Goal: Navigation & Orientation: Find specific page/section

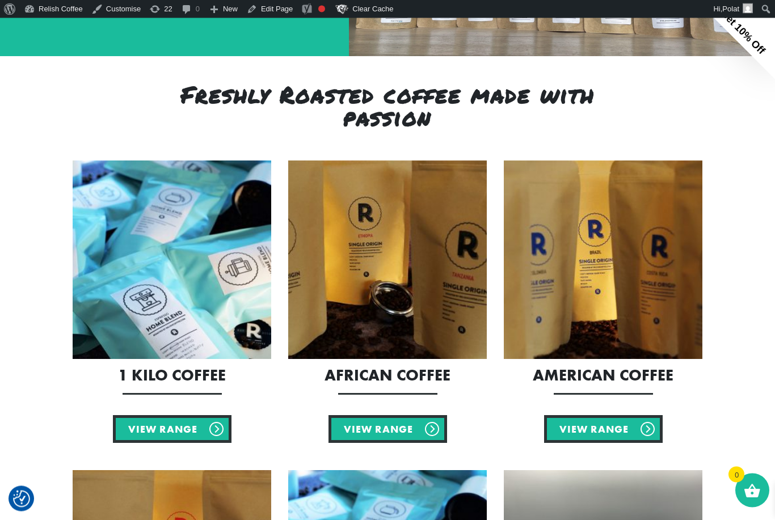
scroll to position [363, 0]
click at [358, 439] on link "View Range" at bounding box center [388, 429] width 119 height 28
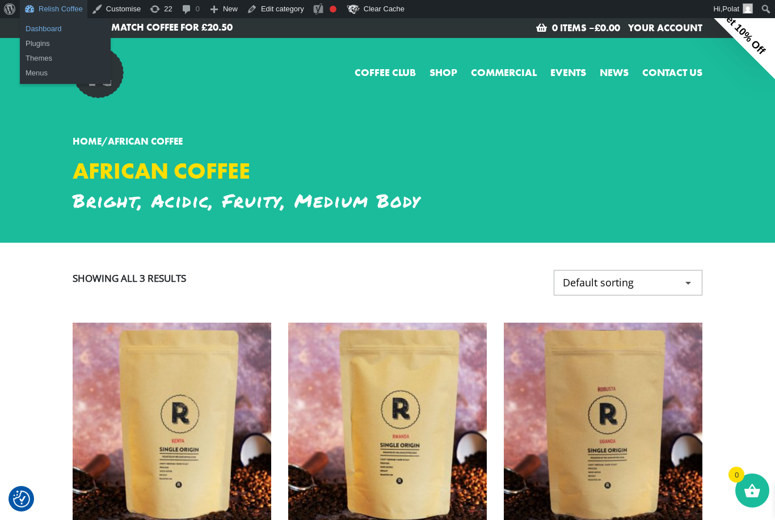
click at [40, 32] on link "Dashboard" at bounding box center [65, 29] width 91 height 15
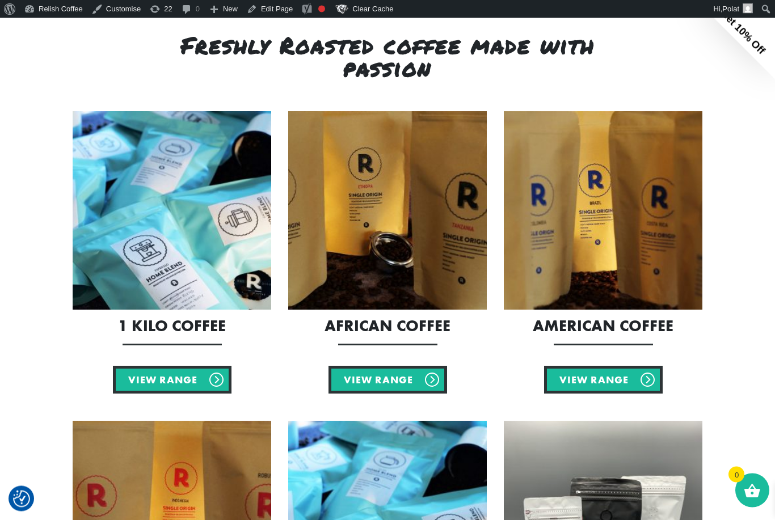
scroll to position [413, 0]
click at [419, 253] on img at bounding box center [387, 210] width 199 height 199
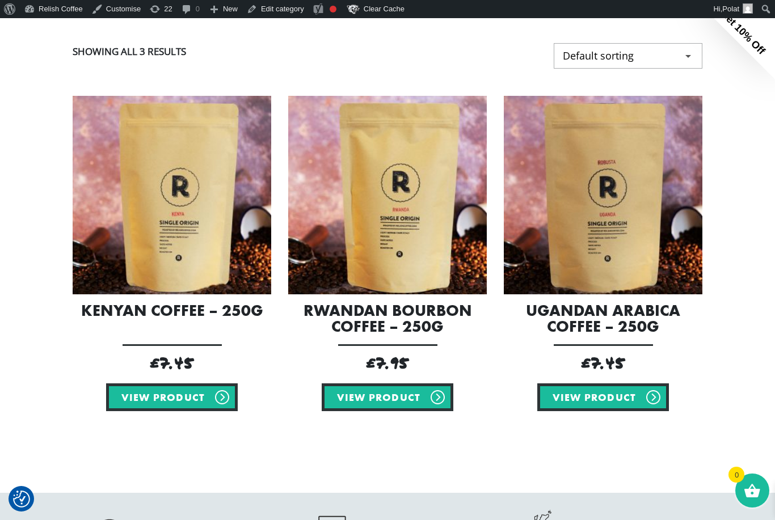
scroll to position [319, 0]
